Goal: Use online tool/utility: Utilize a website feature to perform a specific function

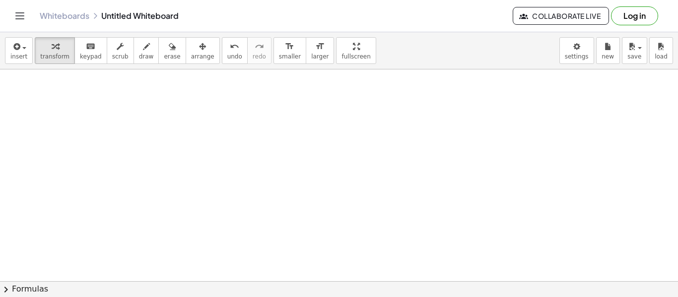
scroll to position [297, 27]
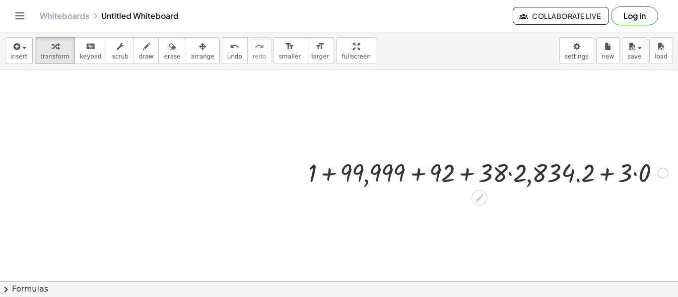
click at [327, 176] on div at bounding box center [488, 172] width 370 height 34
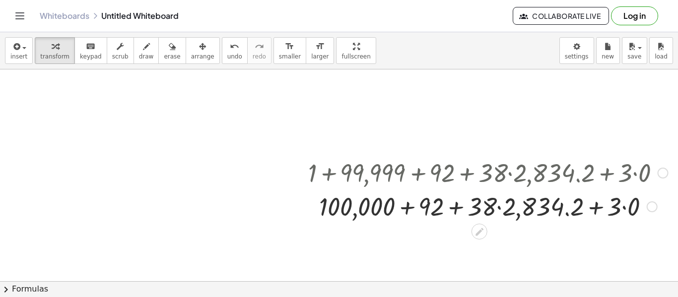
click at [408, 211] on div at bounding box center [488, 206] width 370 height 34
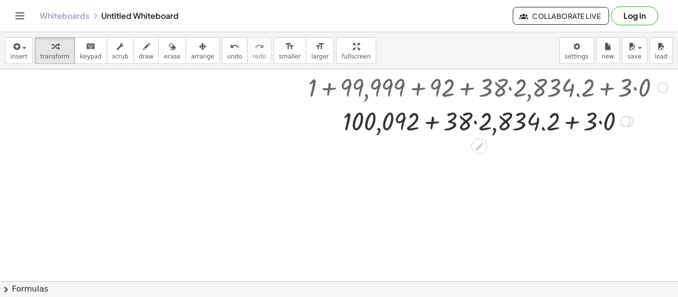
scroll to position [384, 27]
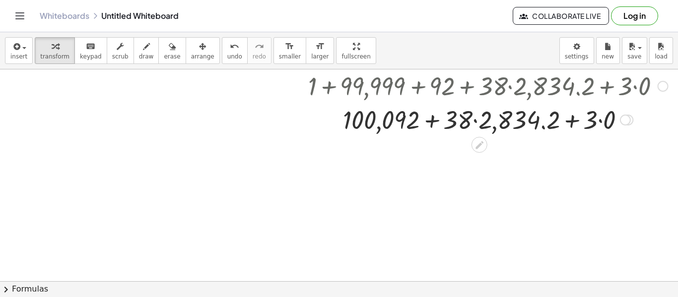
click at [439, 123] on div at bounding box center [488, 119] width 370 height 34
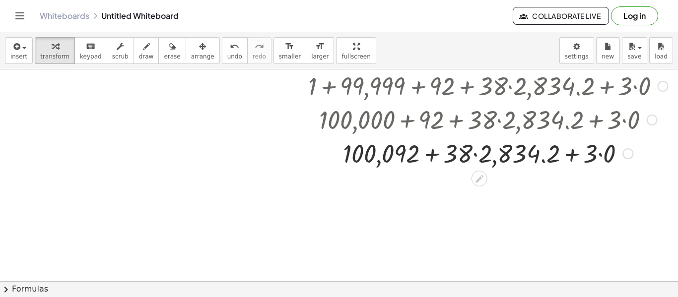
drag, startPoint x: 622, startPoint y: 120, endPoint x: 633, endPoint y: 195, distance: 76.2
click at [633, 195] on div "+ 1 + 99,999 + 92 + · 38 · 2,834.2 + · 3 · 0 + 100,000 + 92 + · 38 · 2,834.2 + …" at bounding box center [325, 3] width 704 height 635
click at [432, 155] on div at bounding box center [488, 153] width 370 height 34
click at [285, 166] on div at bounding box center [325, 3] width 704 height 635
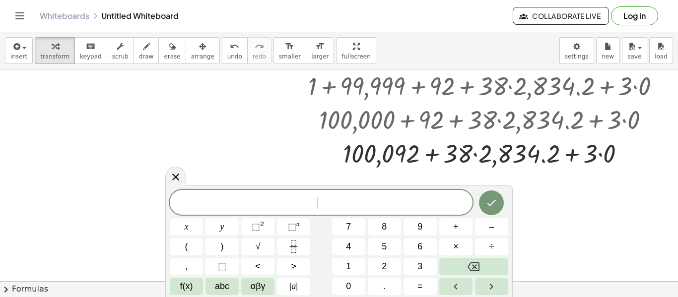
click at [285, 166] on div at bounding box center [325, 3] width 704 height 635
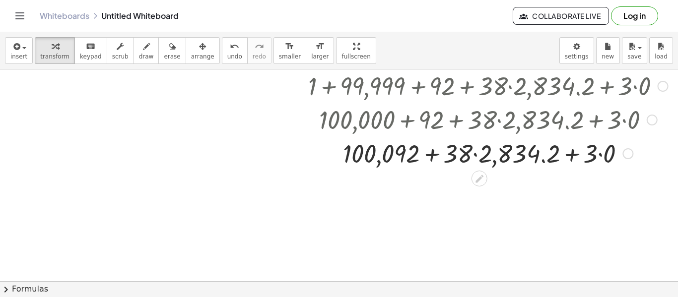
click at [432, 152] on div at bounding box center [488, 153] width 370 height 34
click at [434, 156] on div at bounding box center [488, 153] width 370 height 34
click at [474, 154] on div at bounding box center [488, 153] width 370 height 34
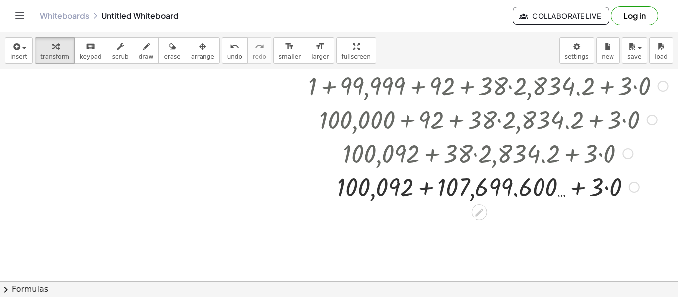
click at [430, 185] on div at bounding box center [488, 187] width 370 height 34
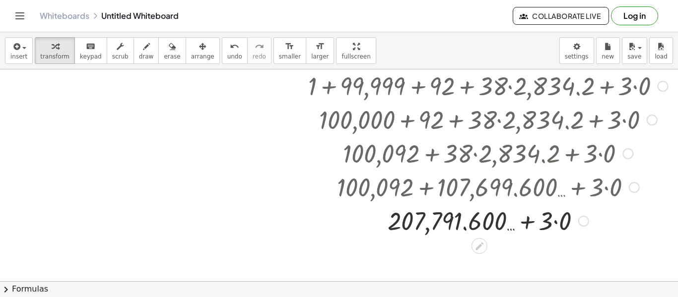
click at [525, 225] on div at bounding box center [488, 220] width 370 height 34
click at [521, 227] on div at bounding box center [488, 220] width 370 height 34
click at [555, 227] on div at bounding box center [488, 220] width 370 height 34
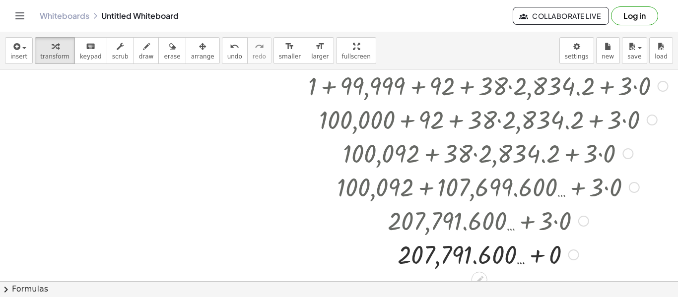
click at [536, 250] on div at bounding box center [488, 254] width 370 height 34
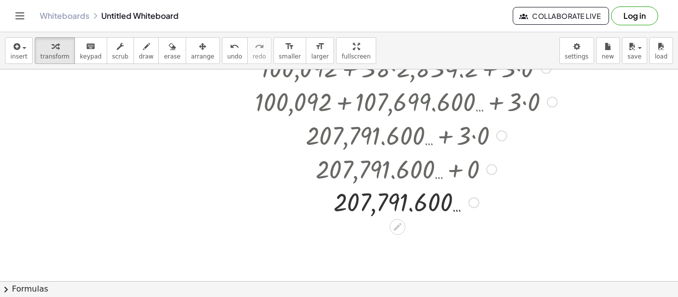
drag, startPoint x: 472, startPoint y: 171, endPoint x: 473, endPoint y: 258, distance: 87.3
click at [473, 258] on div "+ 1 + 99,999 + 92 + · 38 · 2,834.2 + · 3 · 0 + 100,000 + 92 + · 38 · 2,834.2 + …" at bounding box center [325, 3] width 704 height 635
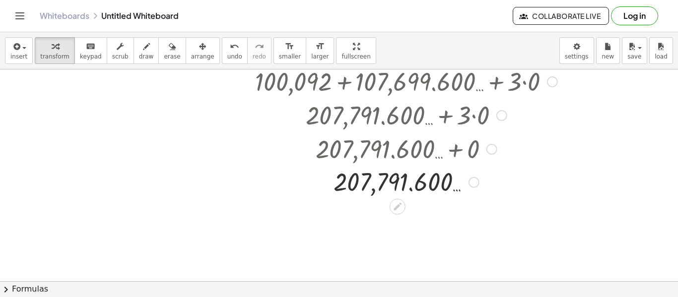
scroll to position [405, 27]
click at [398, 205] on icon at bounding box center [397, 206] width 8 height 8
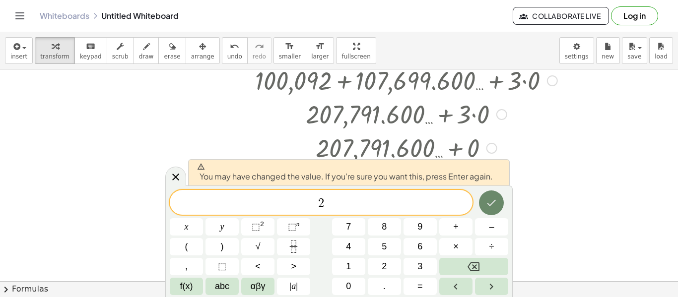
click at [491, 203] on icon "Done" at bounding box center [491, 203] width 12 height 12
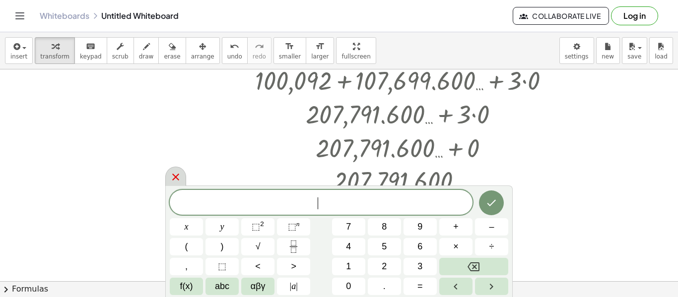
click at [167, 173] on div at bounding box center [175, 176] width 21 height 19
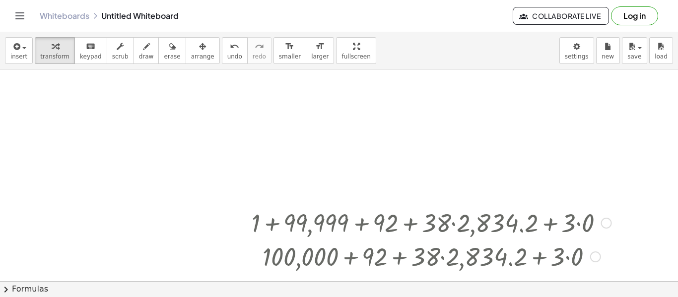
scroll to position [177, 3]
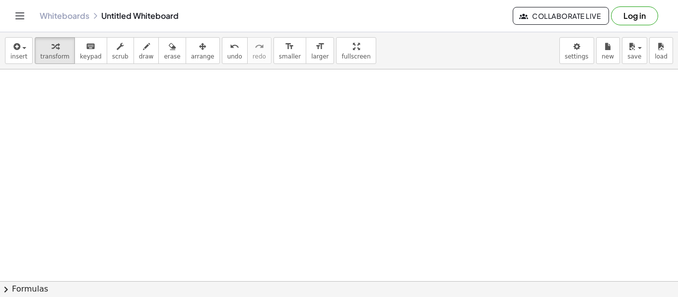
click at [299, 144] on div at bounding box center [349, 210] width 704 height 635
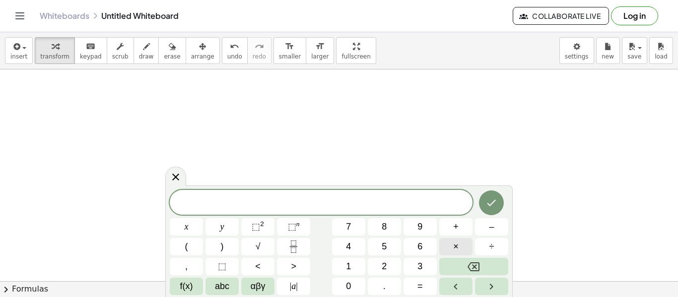
click at [465, 246] on button "×" at bounding box center [455, 246] width 33 height 17
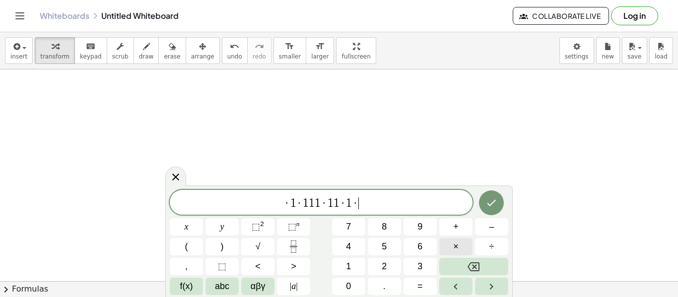
click at [465, 246] on button "×" at bounding box center [455, 246] width 33 height 17
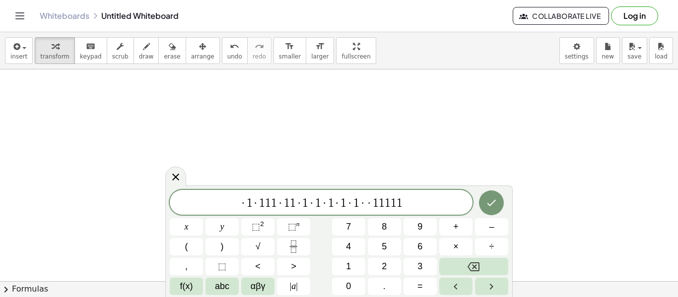
click at [365, 203] on span "· 1 · 1 1 1 · 1 1 · 1 · 1 · 1 · 1 · 1 · · 1 1 1 1 1 ​" at bounding box center [321, 203] width 303 height 14
click at [250, 205] on span "1" at bounding box center [252, 203] width 6 height 12
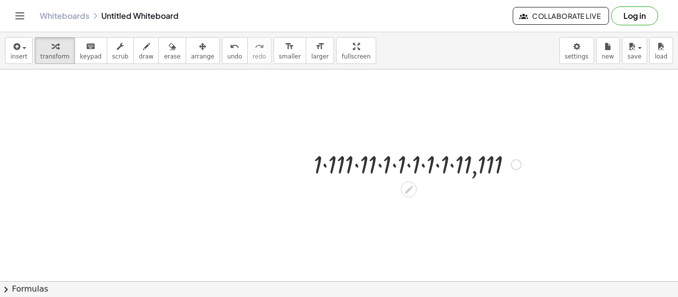
click at [449, 164] on div at bounding box center [416, 164] width 217 height 34
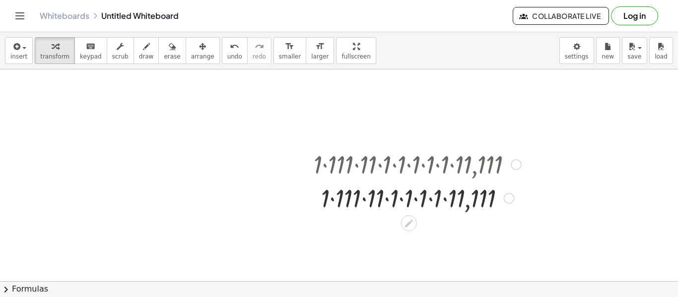
click at [446, 165] on div at bounding box center [416, 164] width 217 height 34
click at [444, 199] on div at bounding box center [416, 198] width 217 height 34
click at [370, 201] on div at bounding box center [416, 198] width 217 height 34
click at [340, 201] on div at bounding box center [416, 198] width 217 height 34
click at [385, 198] on div at bounding box center [416, 198] width 217 height 34
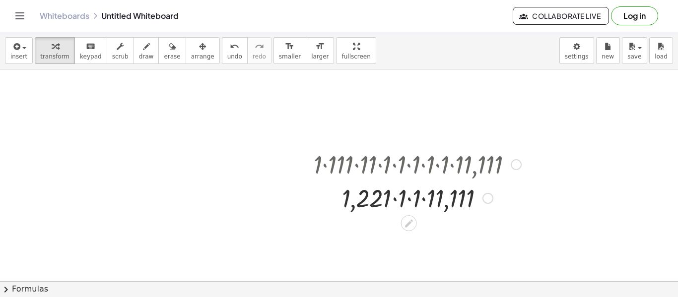
click at [392, 202] on div at bounding box center [416, 198] width 217 height 34
click at [403, 199] on div at bounding box center [416, 198] width 217 height 34
click at [408, 201] on div at bounding box center [416, 198] width 217 height 34
click at [431, 201] on div at bounding box center [416, 197] width 217 height 33
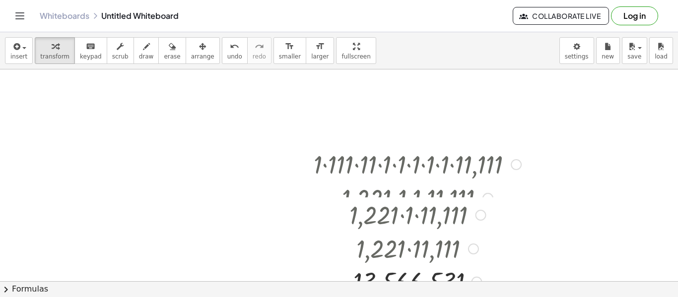
drag, startPoint x: 475, startPoint y: 198, endPoint x: 484, endPoint y: 287, distance: 88.7
click at [484, 287] on div "insert select one: Math Expression Function Text Youtube Video Graphing Geometr…" at bounding box center [339, 164] width 678 height 265
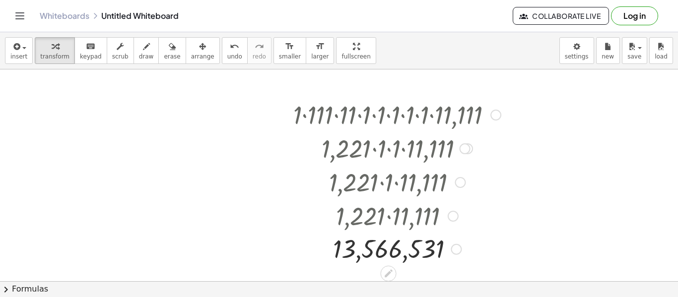
scroll to position [231, 24]
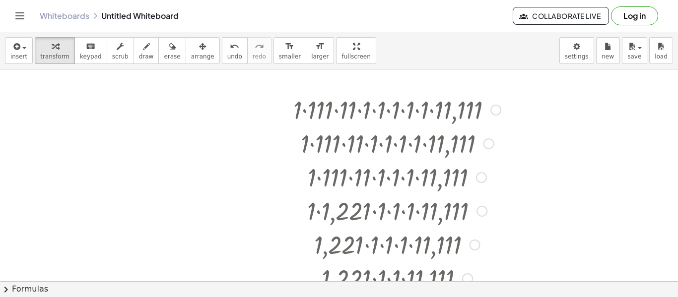
drag, startPoint x: 464, startPoint y: 145, endPoint x: 462, endPoint y: 320, distance: 175.1
click at [462, 297] on html "Graspable Math Activities Get Started Activity Bank Assigned Work Classes White…" at bounding box center [339, 148] width 678 height 297
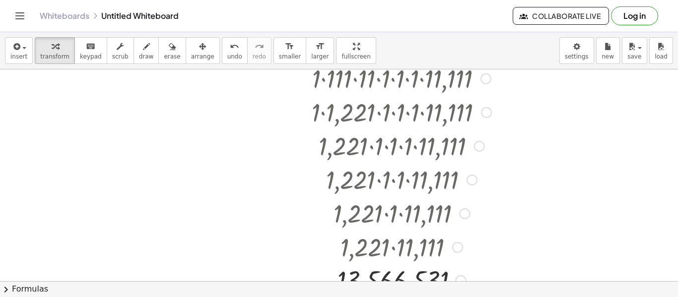
scroll to position [332, 19]
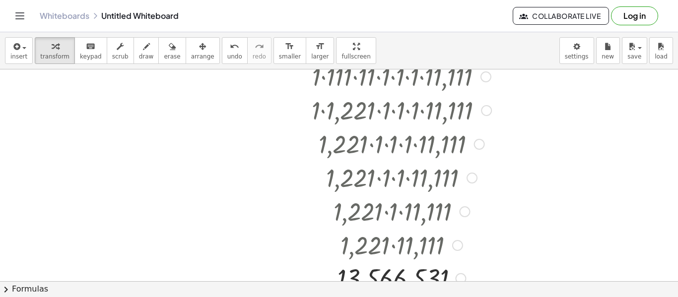
drag, startPoint x: 485, startPoint y: 108, endPoint x: 431, endPoint y: 320, distance: 218.5
click at [431, 297] on html "Graspable Math Activities Get Started Activity Bank Assigned Work Classes White…" at bounding box center [339, 148] width 678 height 297
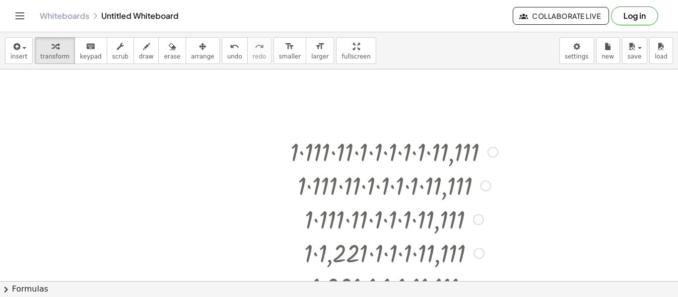
scroll to position [167, 27]
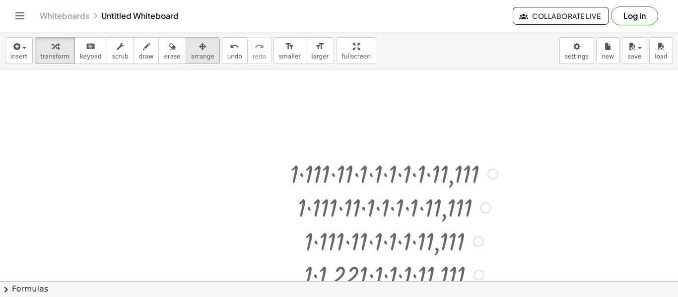
click at [199, 60] on span "arrange" at bounding box center [202, 56] width 23 height 7
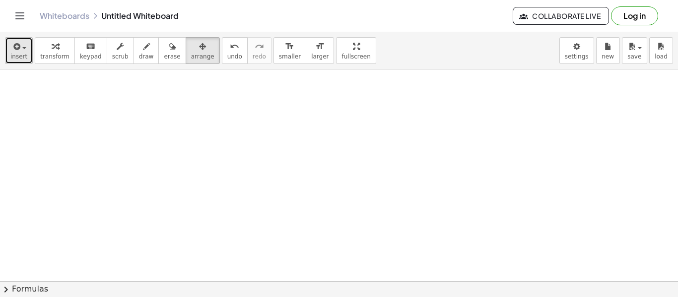
click at [22, 52] on button "insert" at bounding box center [19, 50] width 28 height 27
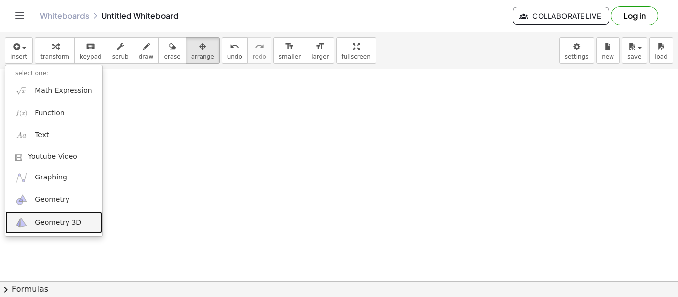
click at [33, 218] on link "Geometry 3D" at bounding box center [53, 222] width 97 height 22
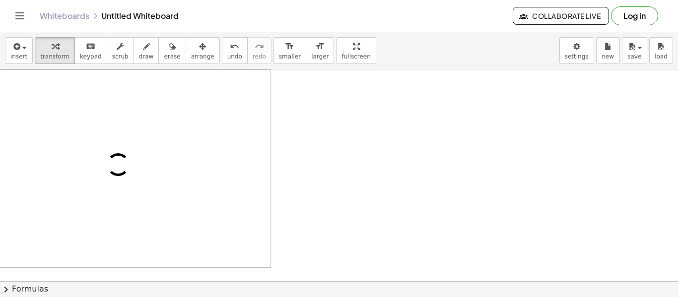
click at [257, 159] on div at bounding box center [122, 168] width 297 height 197
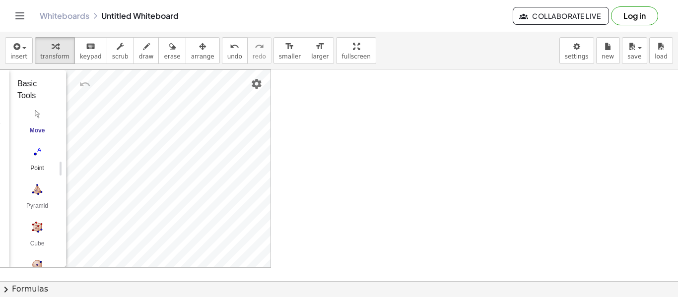
click at [38, 155] on img "Point. Select position or line, function, or curve" at bounding box center [37, 152] width 40 height 16
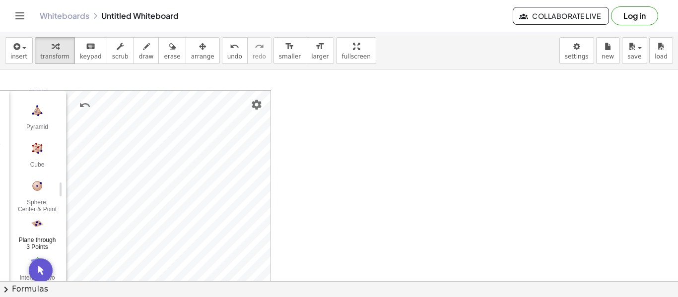
scroll to position [145, 27]
click at [38, 147] on img "Cube. Select two points or other corresponding objects" at bounding box center [37, 149] width 40 height 16
click at [149, 174] on div "Algebra Tools 1 × (0, 0, 3.63) 1 × (0, -2, 0) C = (-2, 1.71, 0) D = (1.38, 2.05…" at bounding box center [122, 190] width 298 height 198
click at [106, 146] on div "Algebra Tools 1 × (0, 0, 3.63) 1 × (0, -2, 0) C = (-2, 1.71, 0) D = (1.38, 2.05…" at bounding box center [122, 190] width 298 height 198
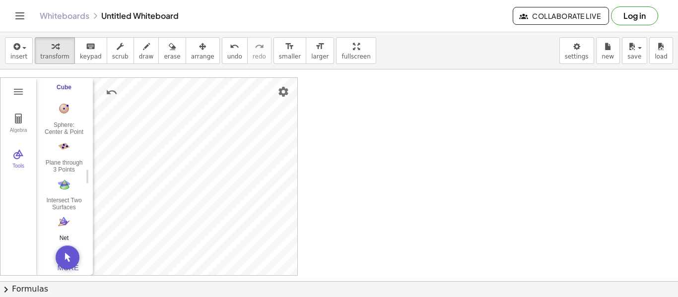
scroll to position [173, 0]
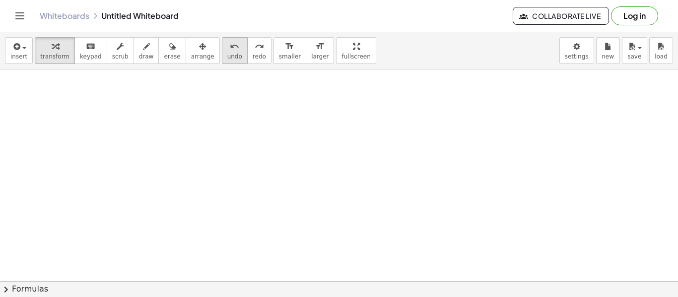
click at [227, 59] on span "undo" at bounding box center [234, 56] width 15 height 7
click at [10, 55] on span "insert" at bounding box center [18, 56] width 17 height 7
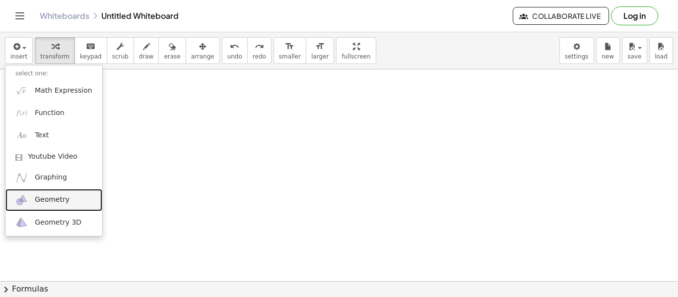
click at [47, 198] on span "Geometry" at bounding box center [52, 200] width 35 height 10
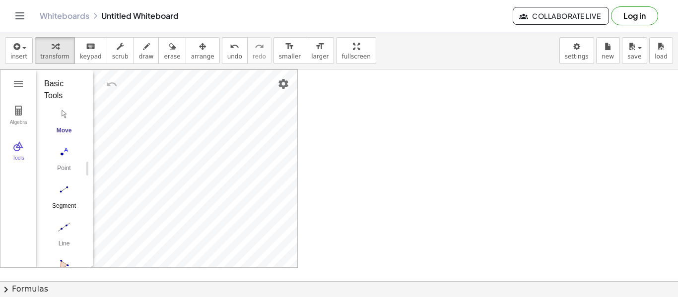
click at [60, 194] on img "Segment. Select two points or positions" at bounding box center [64, 190] width 40 height 16
